Goal: Task Accomplishment & Management: Understand process/instructions

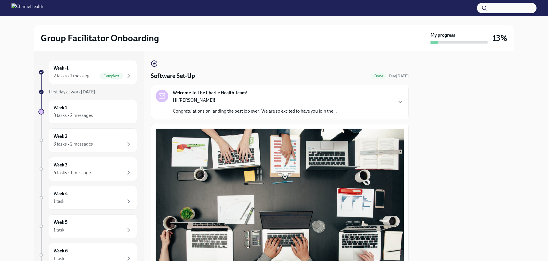
scroll to position [157, 0]
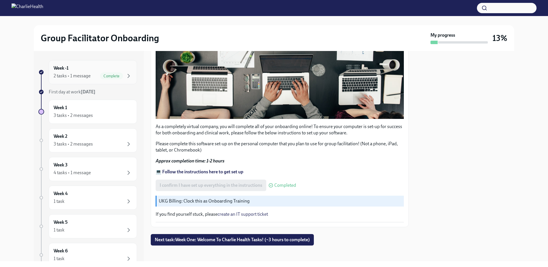
click at [109, 71] on div "Week -1 2 tasks • 1 message Complete" at bounding box center [93, 72] width 79 height 14
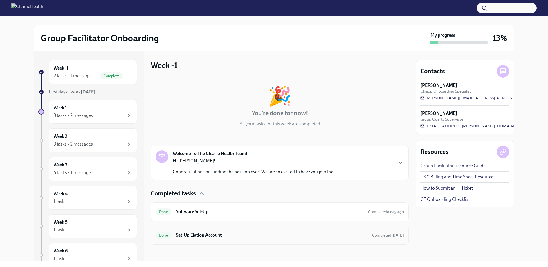
click at [205, 237] on h6 "Set-Up Elation Account" at bounding box center [272, 235] width 192 height 6
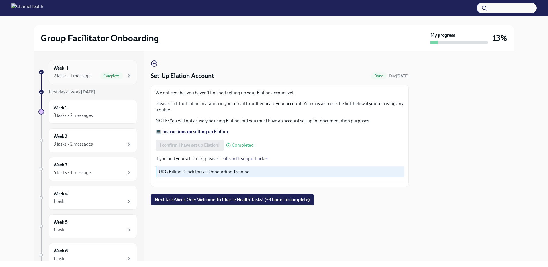
click at [82, 74] on div "2 tasks • 1 message" at bounding box center [72, 76] width 37 height 6
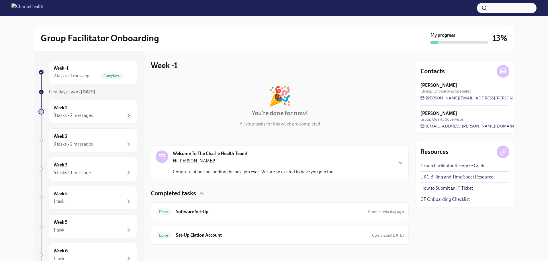
scroll to position [2, 0]
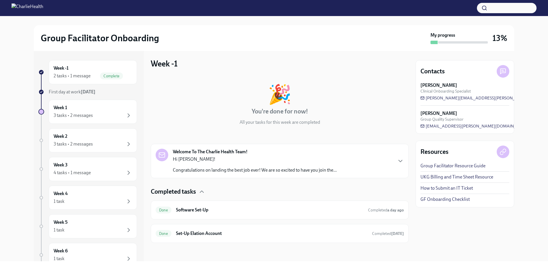
click at [78, 91] on span "First day at work [DATE]" at bounding box center [72, 91] width 47 height 5
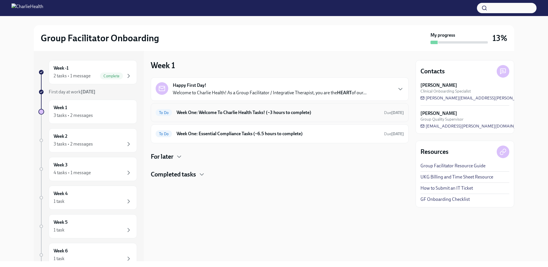
click at [193, 114] on h6 "Week One: Welcome To Charlie Health Tasks! (~3 hours to complete)" at bounding box center [278, 113] width 203 height 6
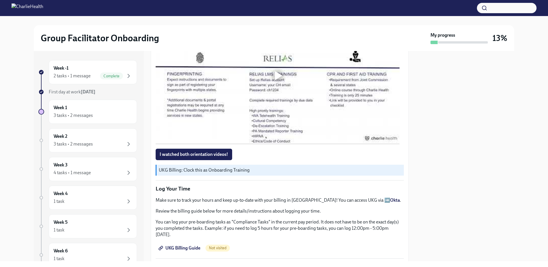
scroll to position [484, 0]
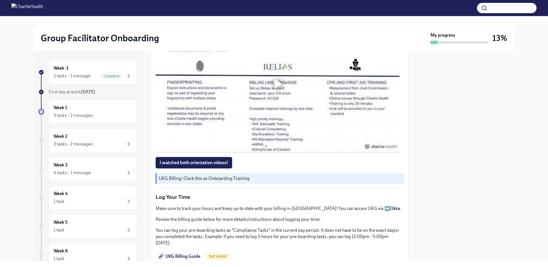
click at [169, 255] on span "UKG Billing Guide" at bounding box center [180, 257] width 41 height 6
